Goal: Task Accomplishment & Management: Manage account settings

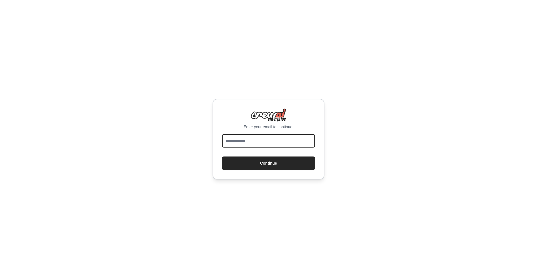
click at [263, 138] on input "email" at bounding box center [268, 140] width 93 height 13
type input "**********"
click at [272, 160] on button "Continue" at bounding box center [268, 162] width 93 height 13
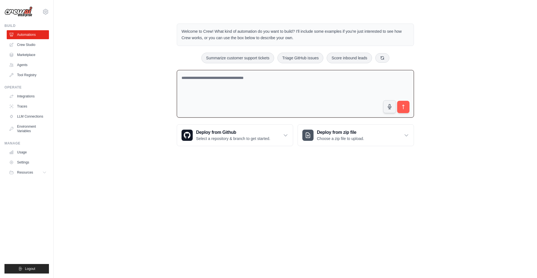
click at [234, 99] on textarea at bounding box center [295, 94] width 237 height 48
click at [26, 62] on link "Agents" at bounding box center [28, 64] width 42 height 9
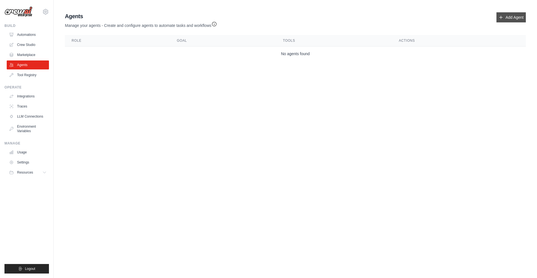
click at [512, 22] on link "Add Agent" at bounding box center [510, 17] width 29 height 10
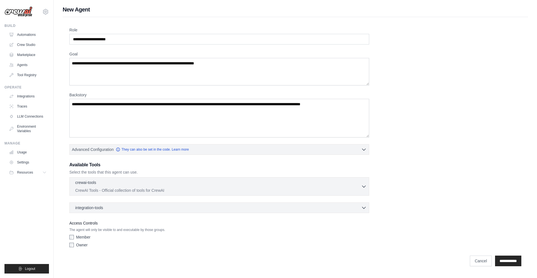
drag, startPoint x: 503, startPoint y: 23, endPoint x: 155, endPoint y: 93, distance: 355.1
click at [155, 93] on label "Backstory" at bounding box center [219, 95] width 300 height 6
click at [155, 99] on textarea "Backstory" at bounding box center [219, 118] width 300 height 39
click at [183, 187] on div "crewai-tools 0 selected CrewAI Tools - Official collection of tools for CrewAI" at bounding box center [218, 185] width 286 height 13
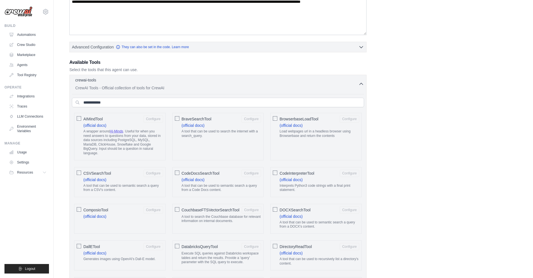
scroll to position [84, 0]
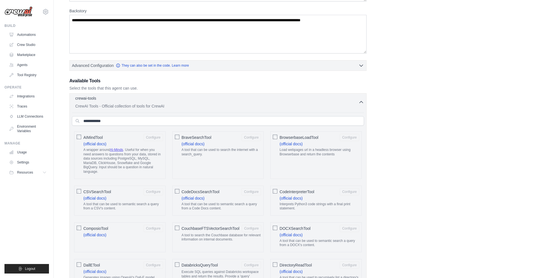
click at [356, 96] on div "crewai-tools 0 selected" at bounding box center [216, 98] width 283 height 7
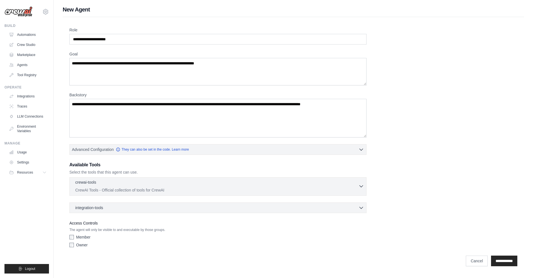
scroll to position [0, 0]
click at [19, 115] on link "LLM Connections" at bounding box center [28, 116] width 42 height 9
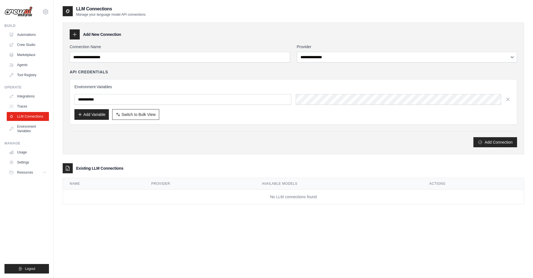
click at [140, 51] on div "Connection Name" at bounding box center [180, 53] width 220 height 18
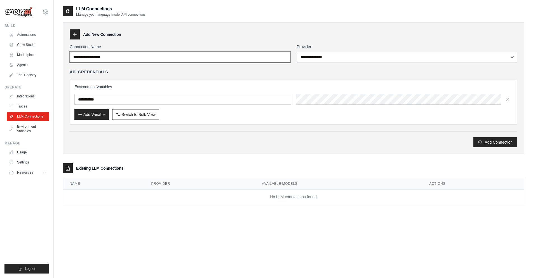
click at [138, 57] on input "Connection Name" at bounding box center [180, 57] width 220 height 11
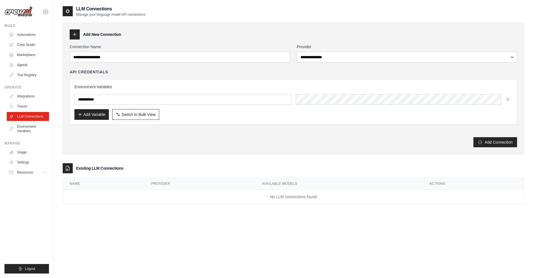
click at [20, 91] on div "Operate Integrations Traces LLM Connections Environment Variables" at bounding box center [26, 110] width 44 height 50
click at [22, 93] on link "Integrations" at bounding box center [28, 96] width 42 height 9
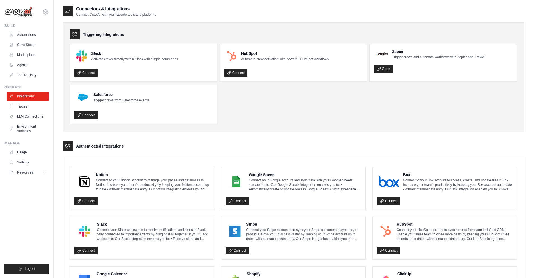
click at [25, 34] on link "Automations" at bounding box center [28, 34] width 42 height 9
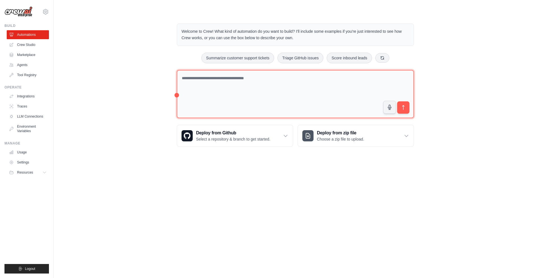
click at [245, 90] on textarea at bounding box center [295, 94] width 237 height 48
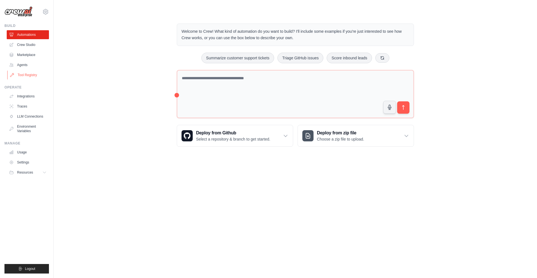
click at [33, 73] on link "Tool Registry" at bounding box center [28, 74] width 42 height 9
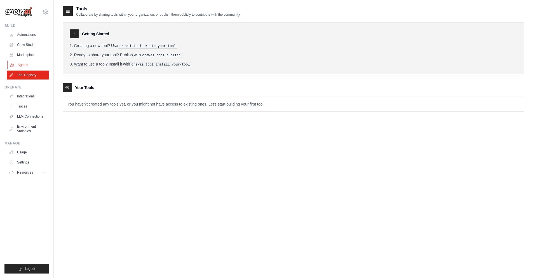
click at [28, 63] on link "Agents" at bounding box center [28, 64] width 42 height 9
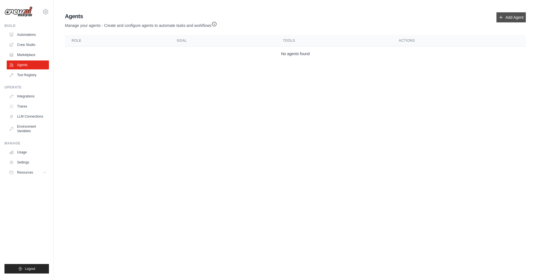
click at [503, 19] on icon at bounding box center [501, 17] width 4 height 4
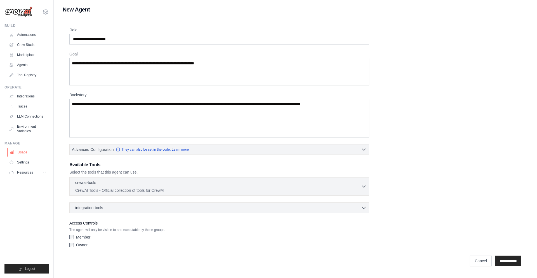
click at [23, 153] on link "Usage" at bounding box center [28, 152] width 42 height 9
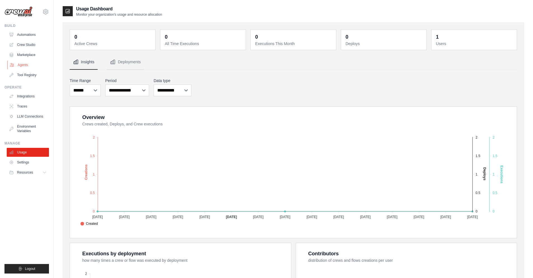
click at [23, 67] on link "Agents" at bounding box center [28, 64] width 42 height 9
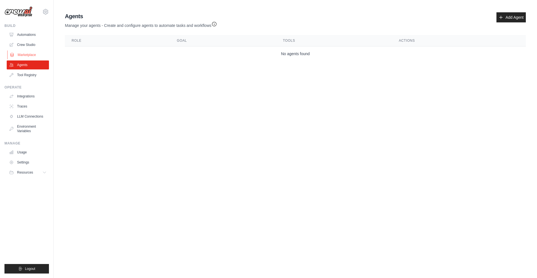
click at [25, 55] on link "Marketplace" at bounding box center [28, 54] width 42 height 9
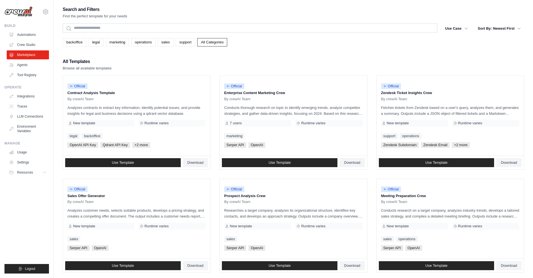
click at [22, 17] on img at bounding box center [18, 11] width 28 height 11
click at [22, 14] on img at bounding box center [18, 11] width 28 height 11
